Goal: Task Accomplishment & Management: Complete application form

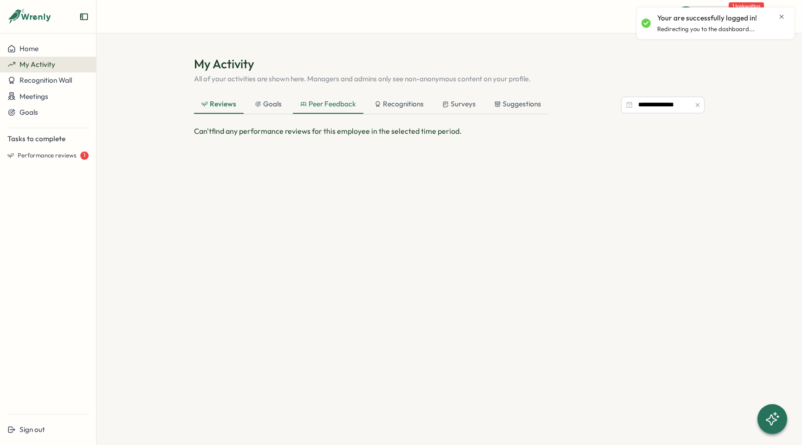
click at [318, 103] on div "Peer Feedback" at bounding box center [328, 104] width 56 height 10
drag, startPoint x: 230, startPoint y: 108, endPoint x: 235, endPoint y: 107, distance: 5.2
click at [230, 108] on div "Reviews" at bounding box center [218, 104] width 34 height 10
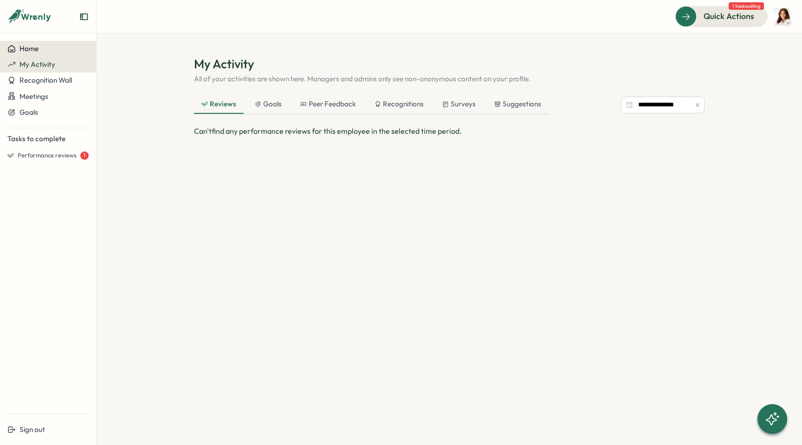
click at [37, 49] on span "Home" at bounding box center [28, 48] width 19 height 9
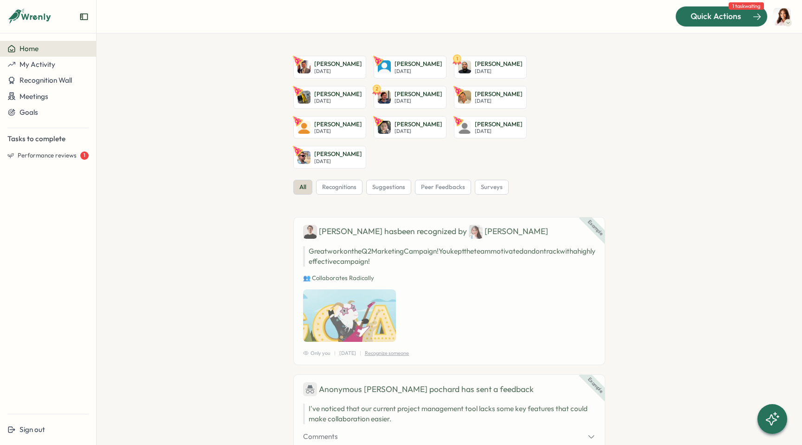
click at [696, 15] on span "Quick Actions" at bounding box center [716, 16] width 51 height 12
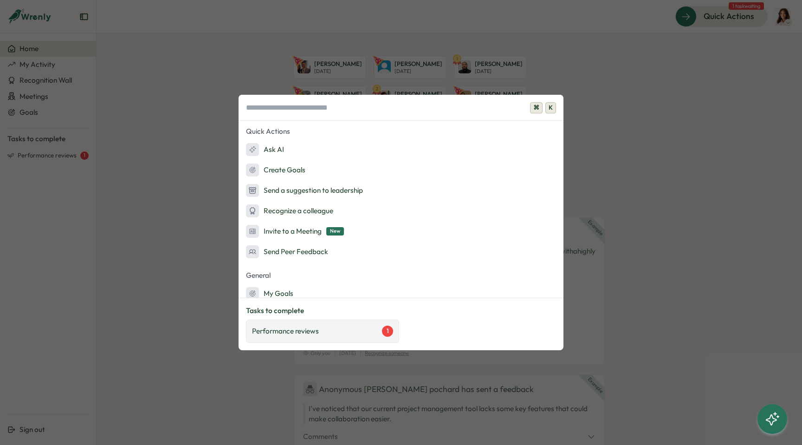
click at [367, 331] on div "Performance reviews 1" at bounding box center [322, 330] width 141 height 11
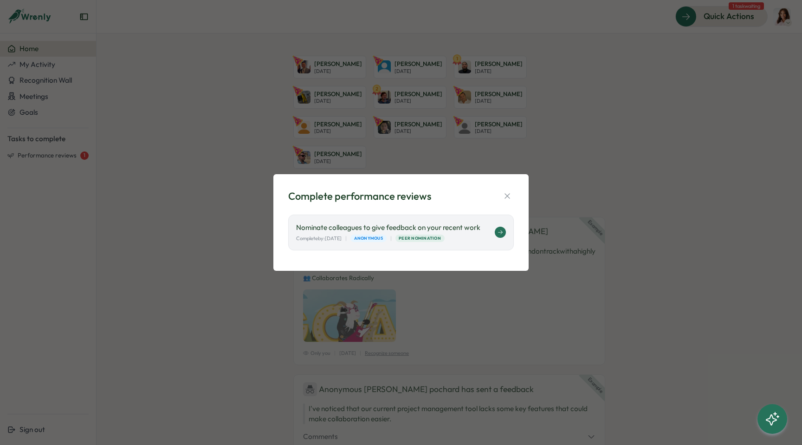
click at [498, 233] on icon at bounding box center [501, 232] width 6 height 6
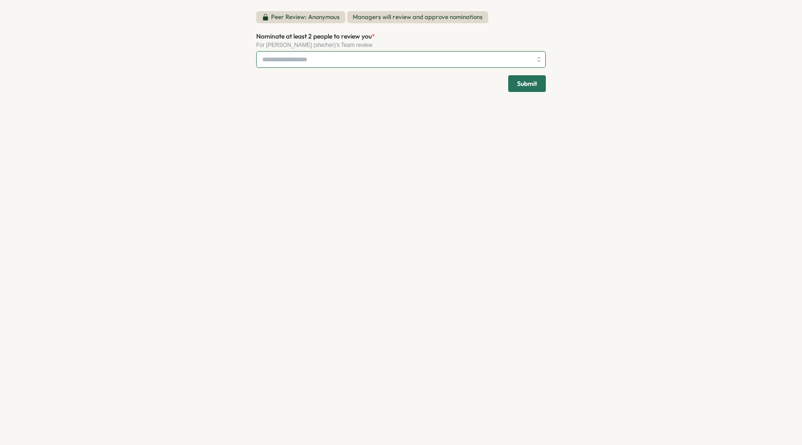
click at [311, 63] on input "Nominate at least 2 people to review you *" at bounding box center [396, 60] width 269 height 16
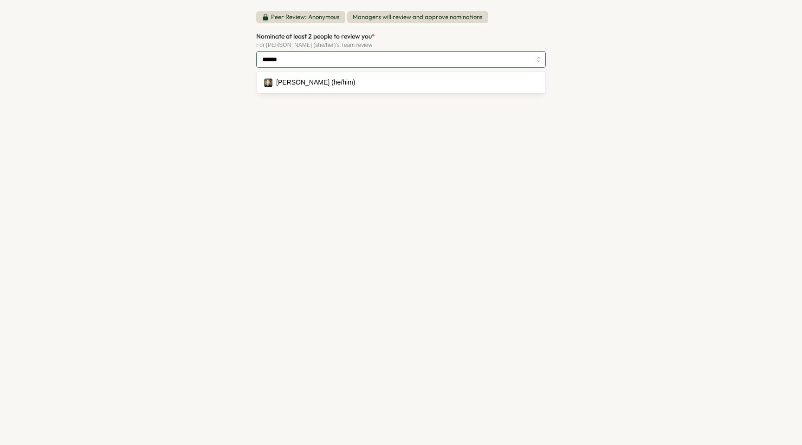
type input "*******"
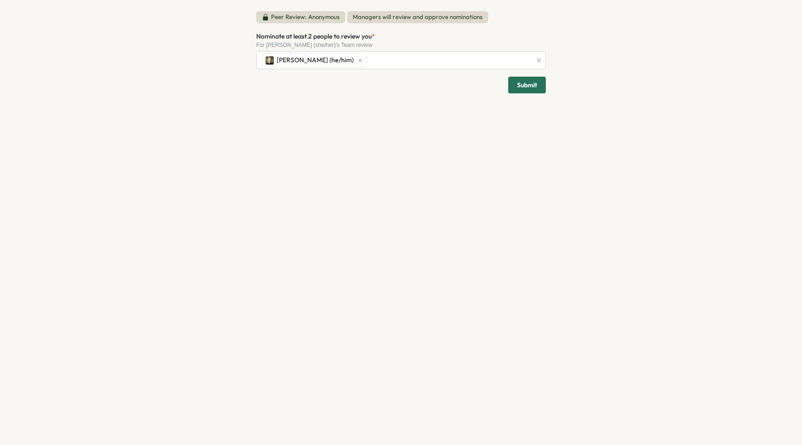
click at [534, 86] on span "Submit" at bounding box center [527, 85] width 20 height 16
click at [416, 61] on div "[PERSON_NAME] (he/him)" at bounding box center [396, 61] width 272 height 18
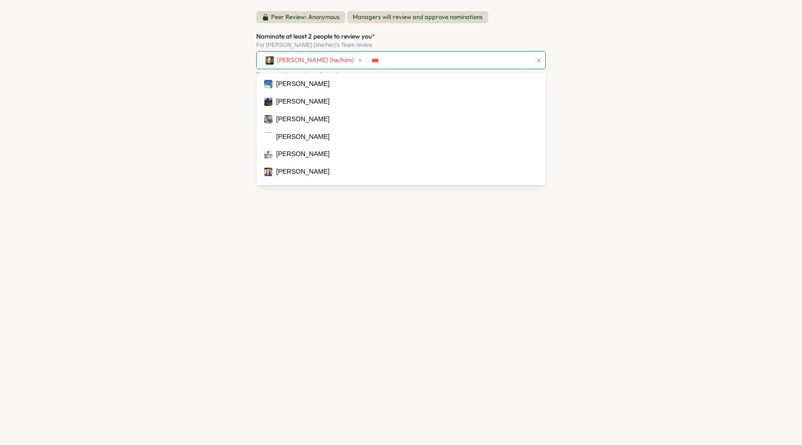
type input "****"
click at [471, 60] on div "[PERSON_NAME] (he/him) [PERSON_NAME]" at bounding box center [396, 61] width 272 height 18
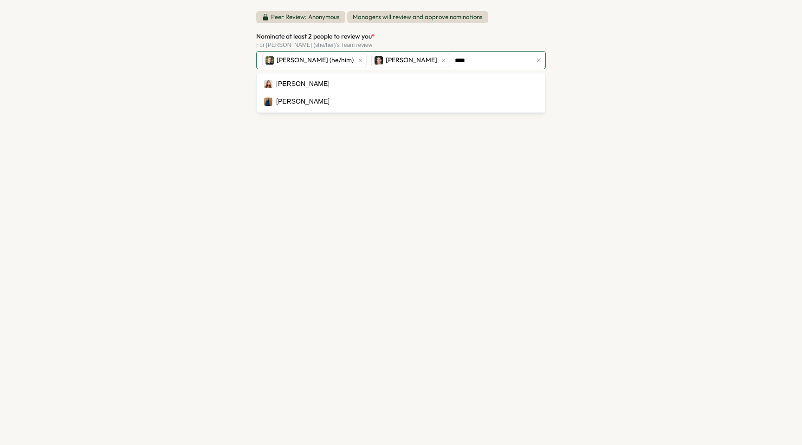
type input "*****"
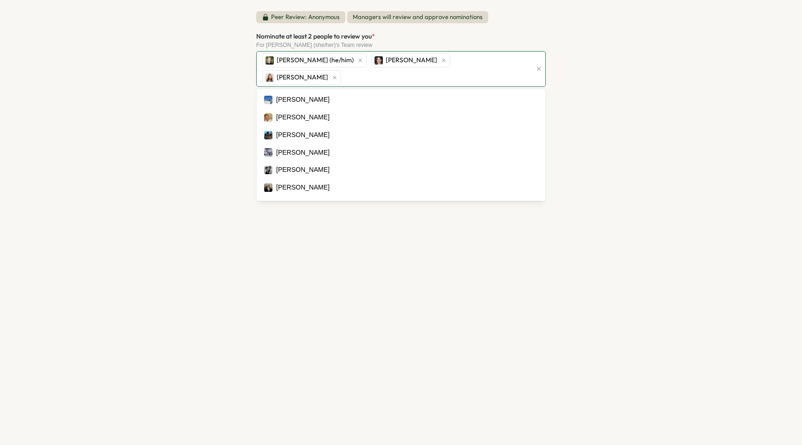
click at [508, 59] on div "[PERSON_NAME] (he/him) [PERSON_NAME] [PERSON_NAME]" at bounding box center [396, 69] width 272 height 35
click at [511, 58] on div "[PERSON_NAME] (he/him) [PERSON_NAME] [PERSON_NAME]" at bounding box center [396, 69] width 272 height 35
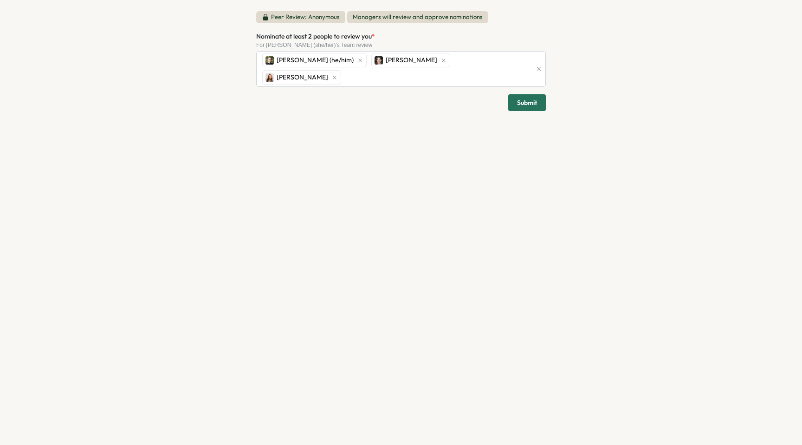
click at [515, 94] on button "Submit" at bounding box center [527, 102] width 38 height 17
